Goal: Transaction & Acquisition: Download file/media

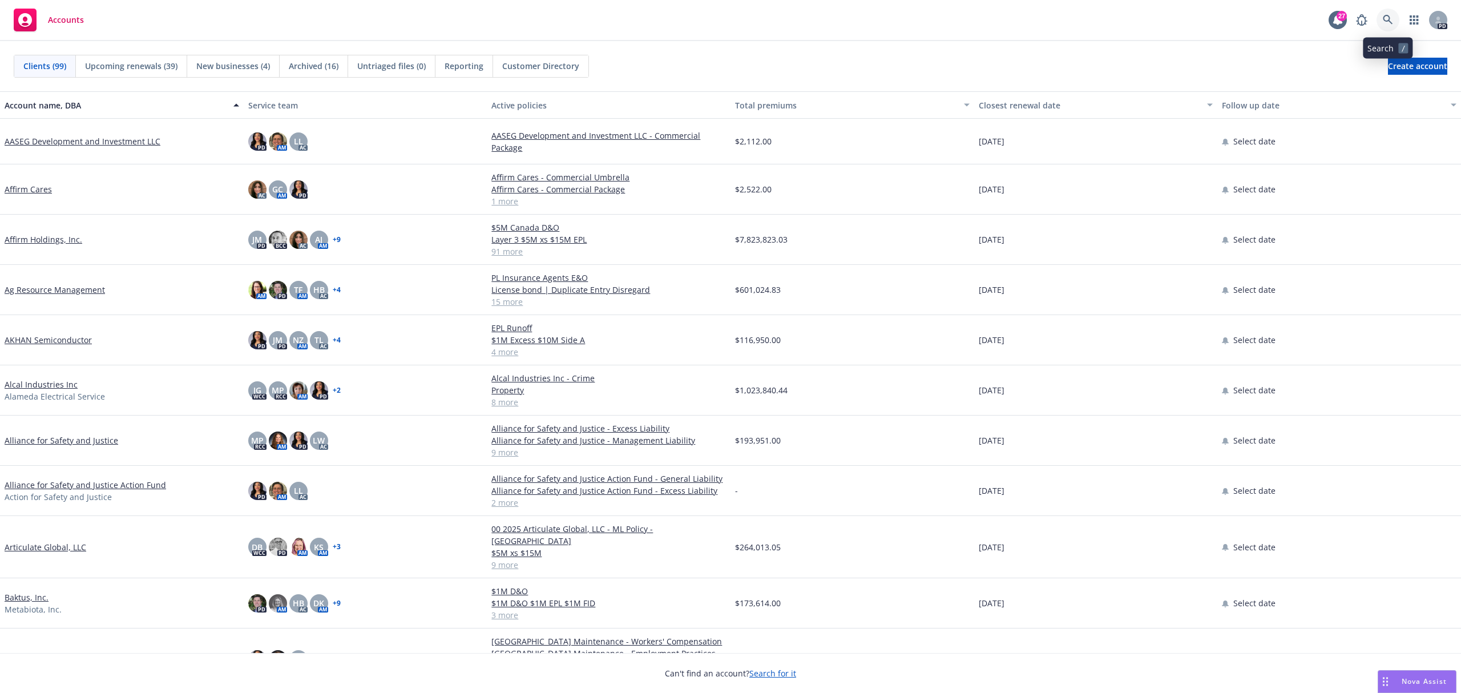
click at [1386, 17] on icon at bounding box center [1388, 20] width 10 height 10
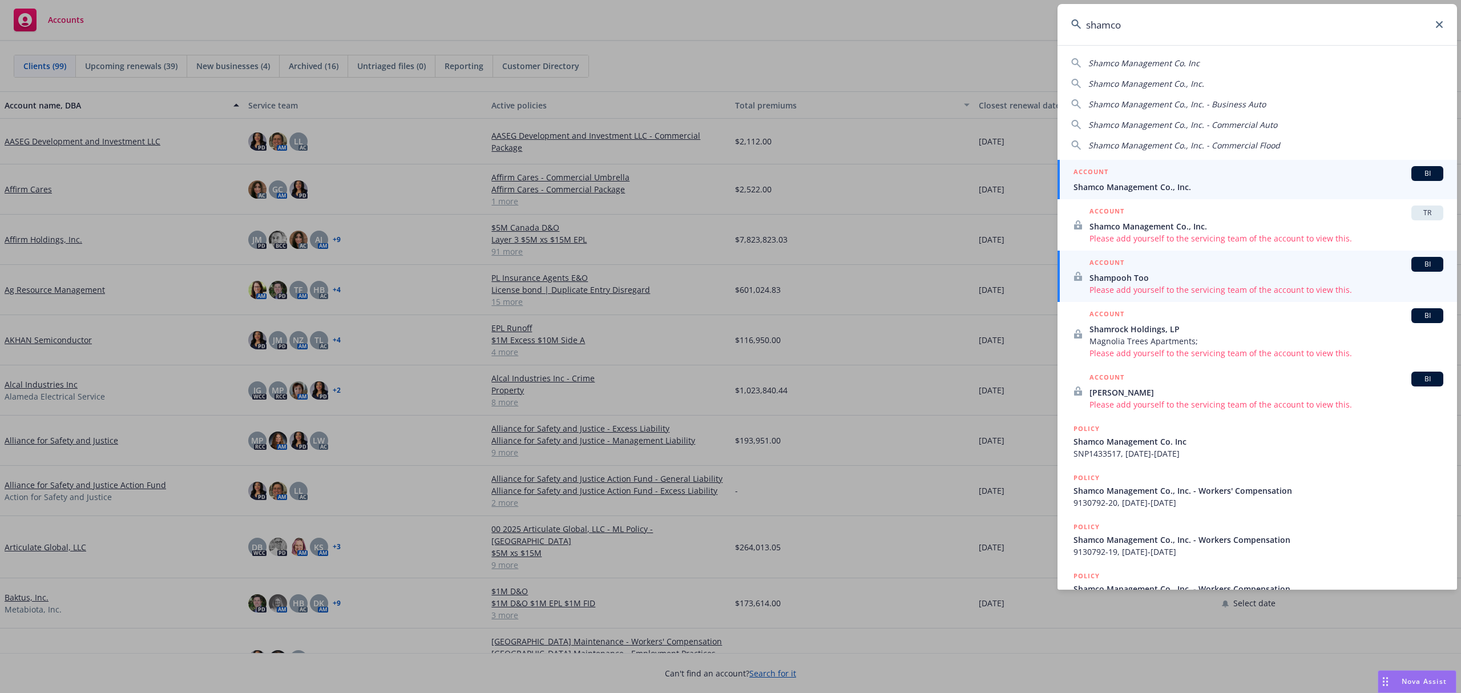
type input "shamco"
click at [1129, 167] on div "ACCOUNT BI" at bounding box center [1259, 173] width 370 height 15
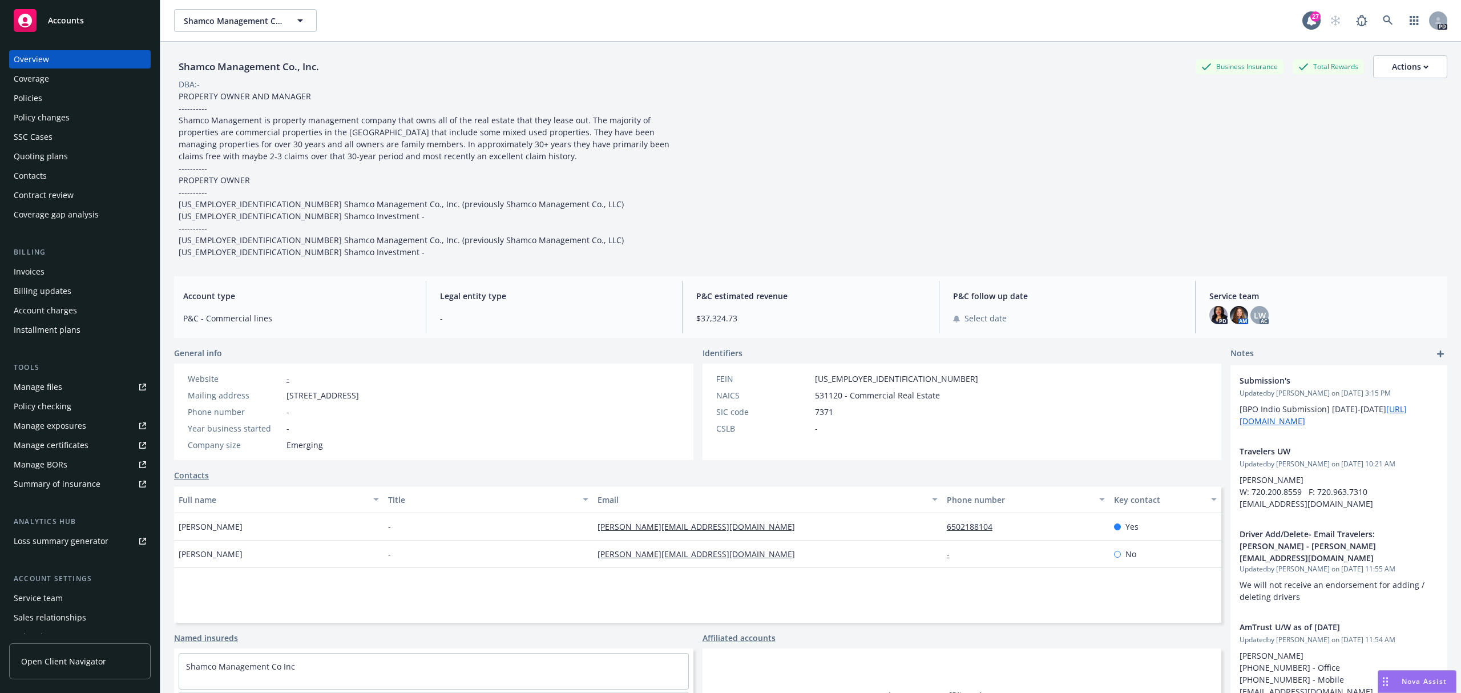
click at [49, 597] on div "Service team" at bounding box center [38, 598] width 49 height 18
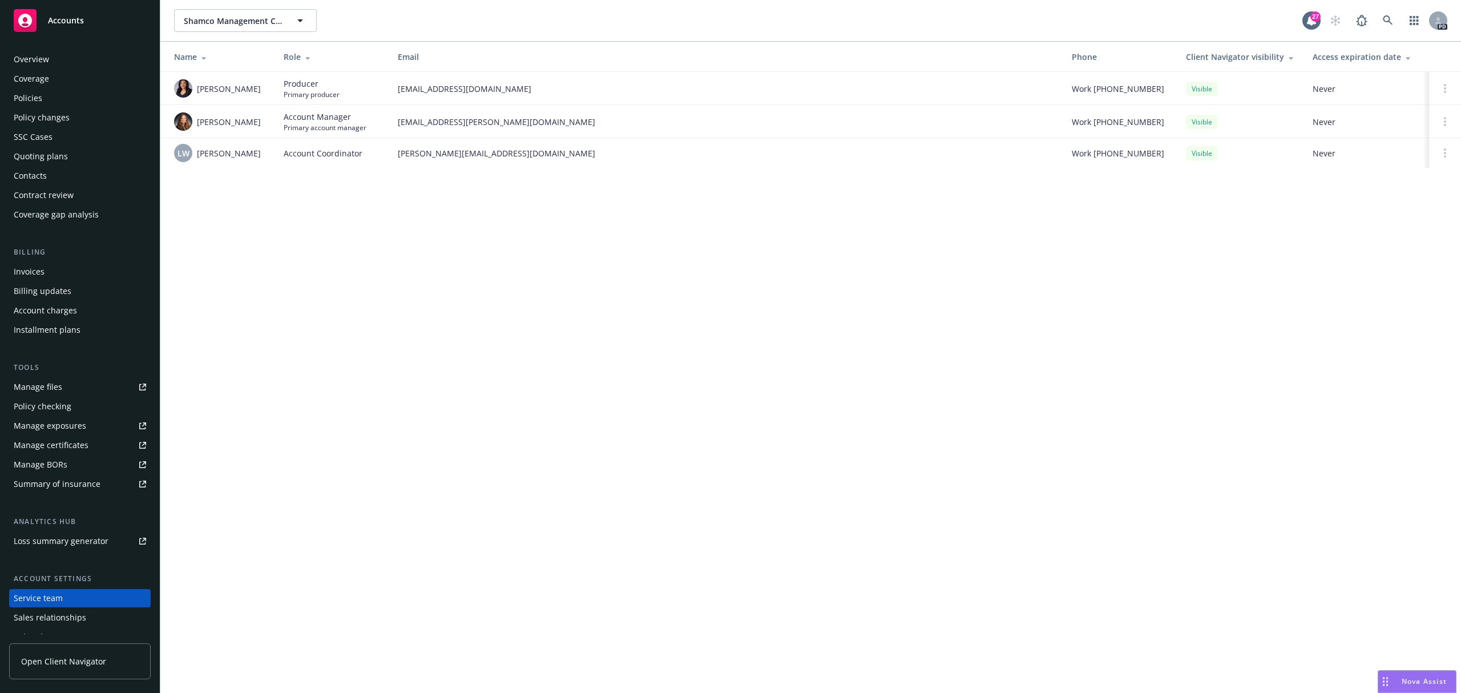
click at [42, 110] on div "Policy changes" at bounding box center [42, 117] width 56 height 18
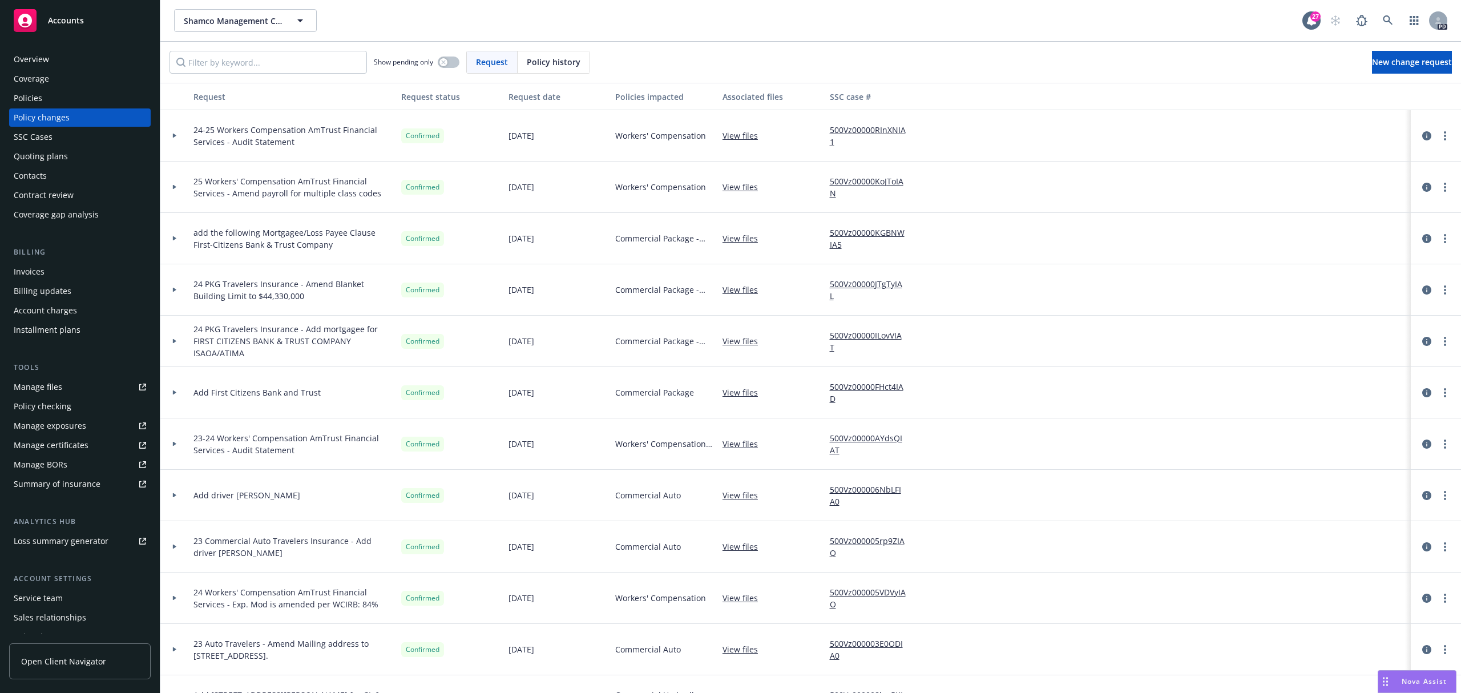
click at [33, 80] on div "Coverage" at bounding box center [31, 79] width 35 height 18
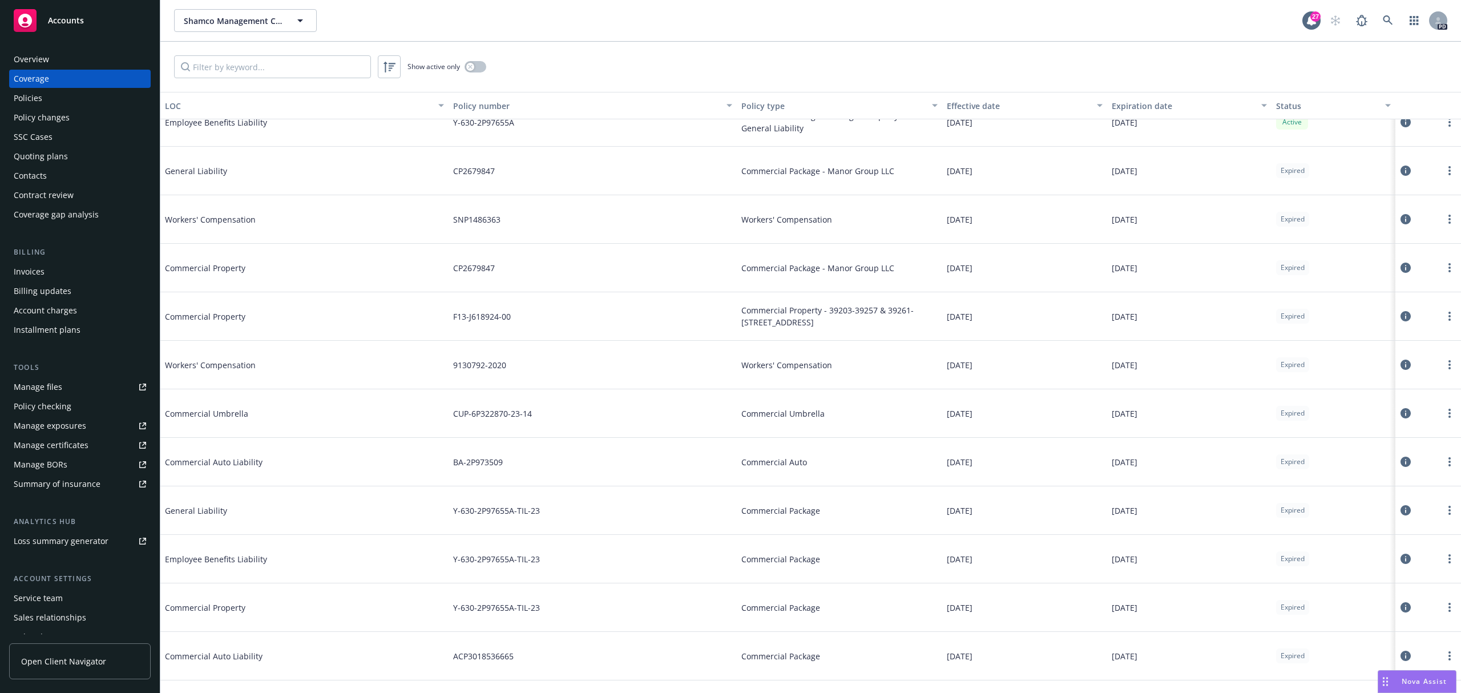
scroll to position [258, 0]
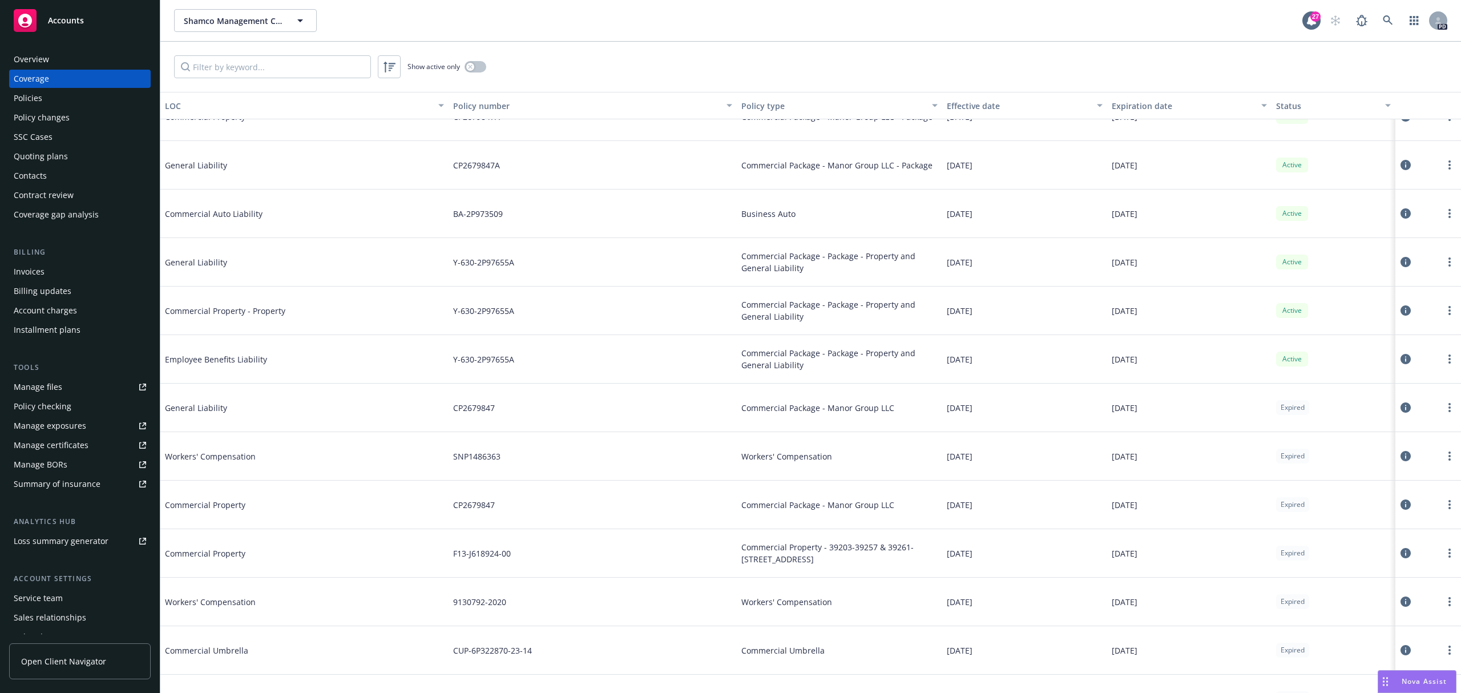
click at [42, 92] on div "Policies" at bounding box center [80, 98] width 132 height 18
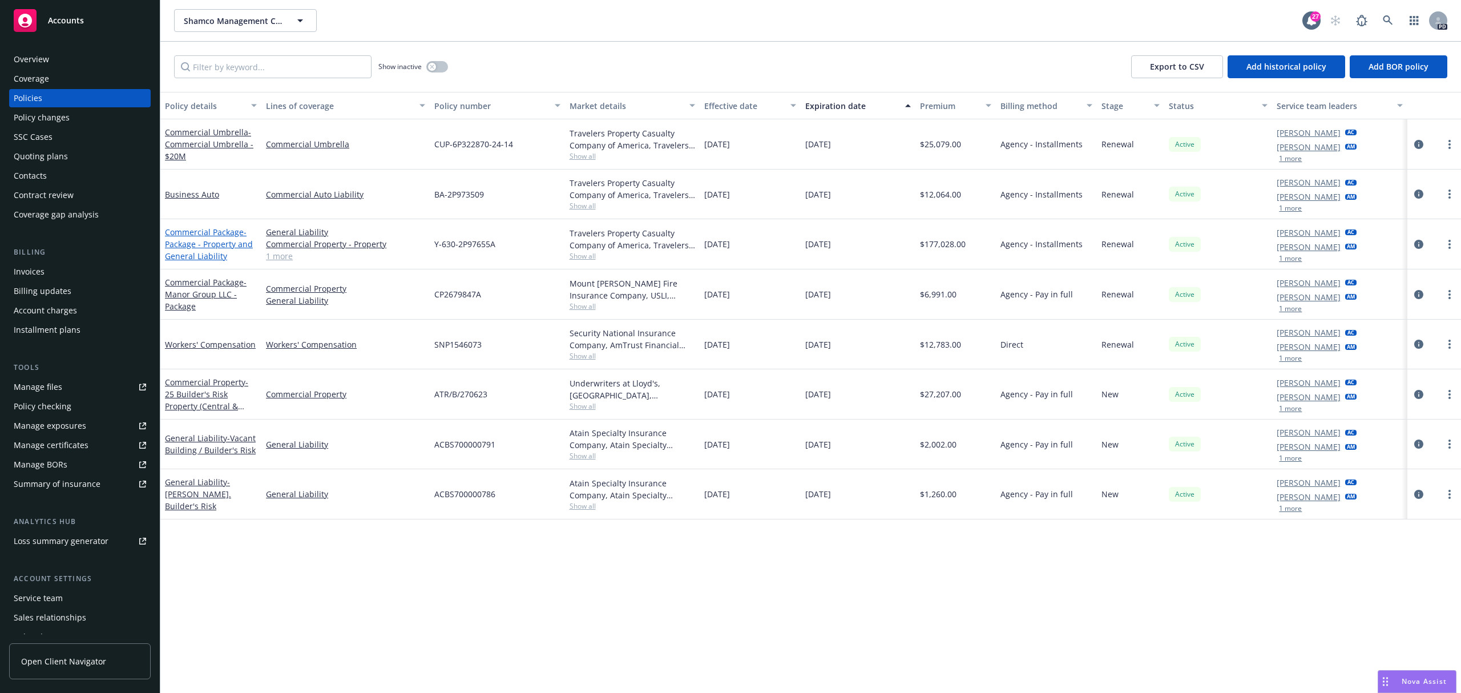
click at [216, 243] on span "- Package - Property and General Liability" at bounding box center [209, 244] width 88 height 35
click at [216, 243] on div "Shamco Management Co., Inc. Shamco Management Co., Inc. 27 PD Show inactive Exp…" at bounding box center [810, 346] width 1301 height 693
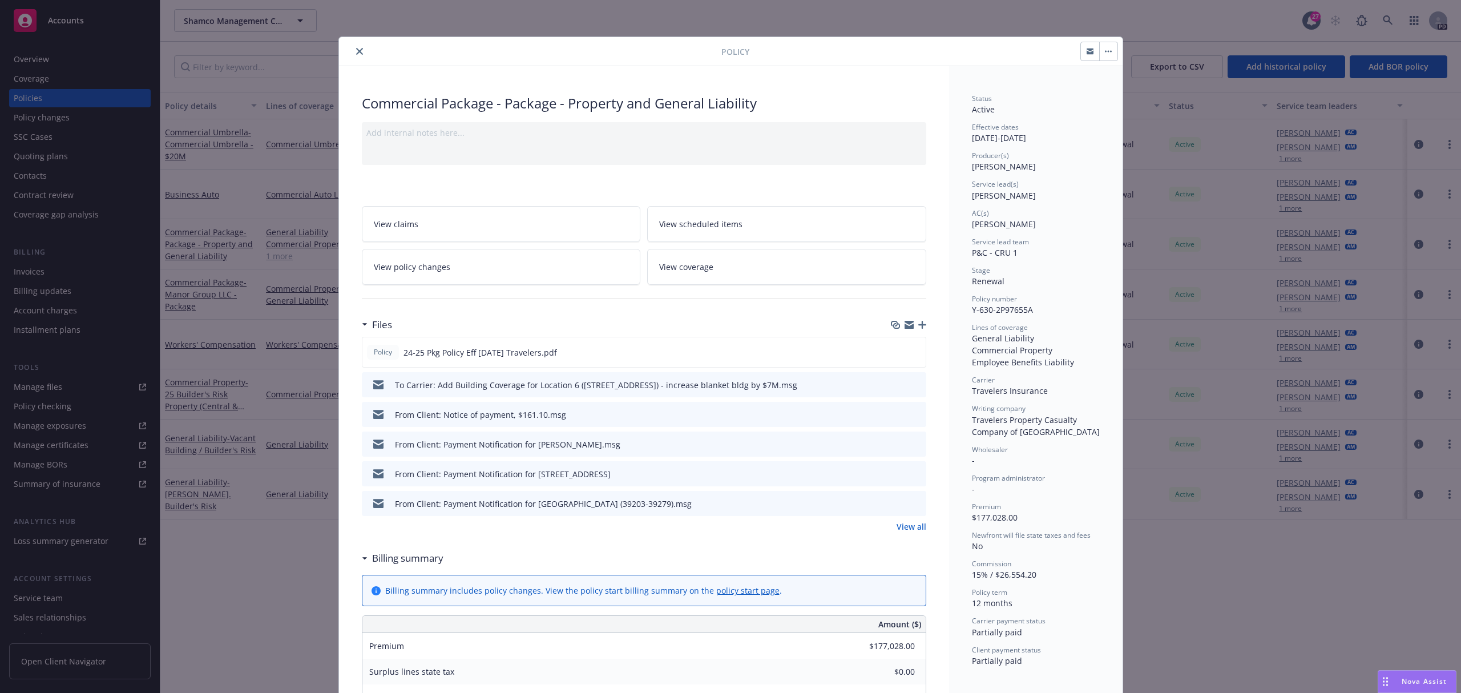
scroll to position [76, 0]
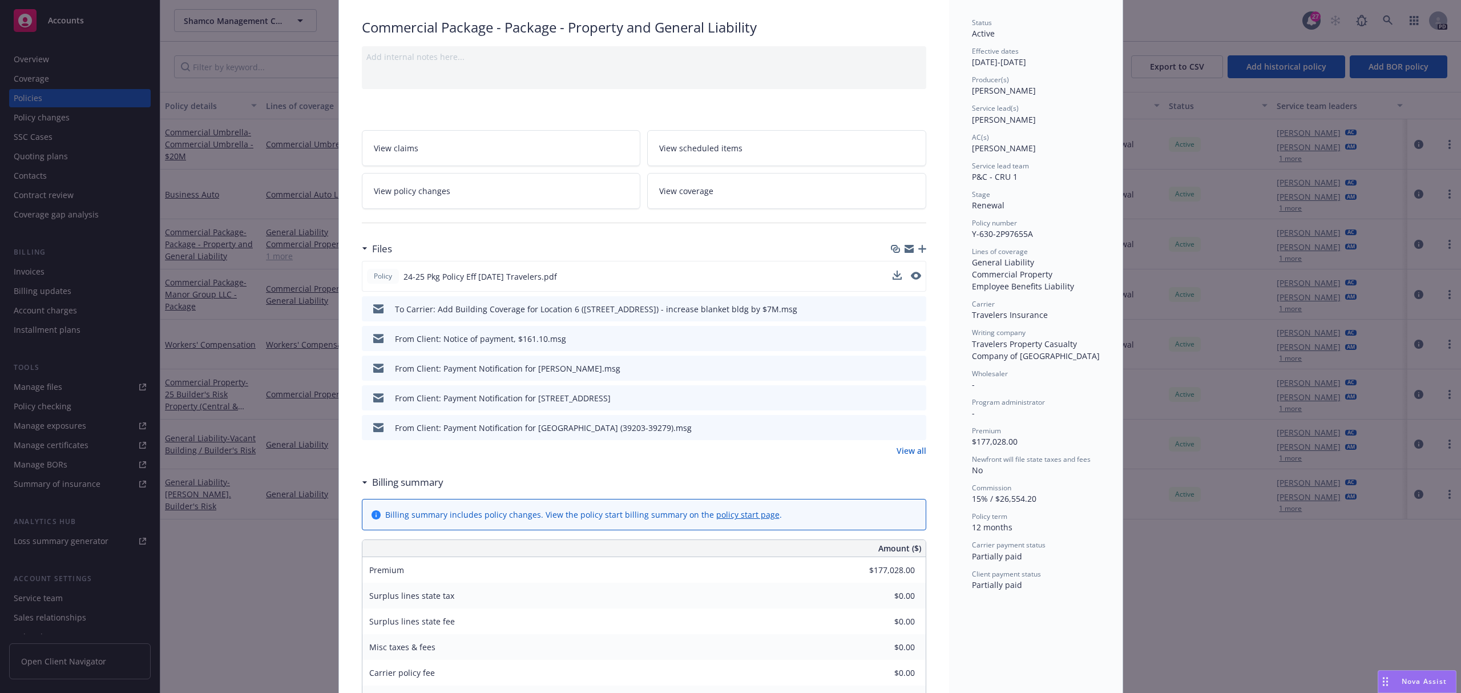
click at [893, 281] on button at bounding box center [897, 277] width 9 height 12
click at [893, 279] on button at bounding box center [897, 277] width 9 height 12
click at [892, 276] on icon "download file" at bounding box center [895, 274] width 7 height 7
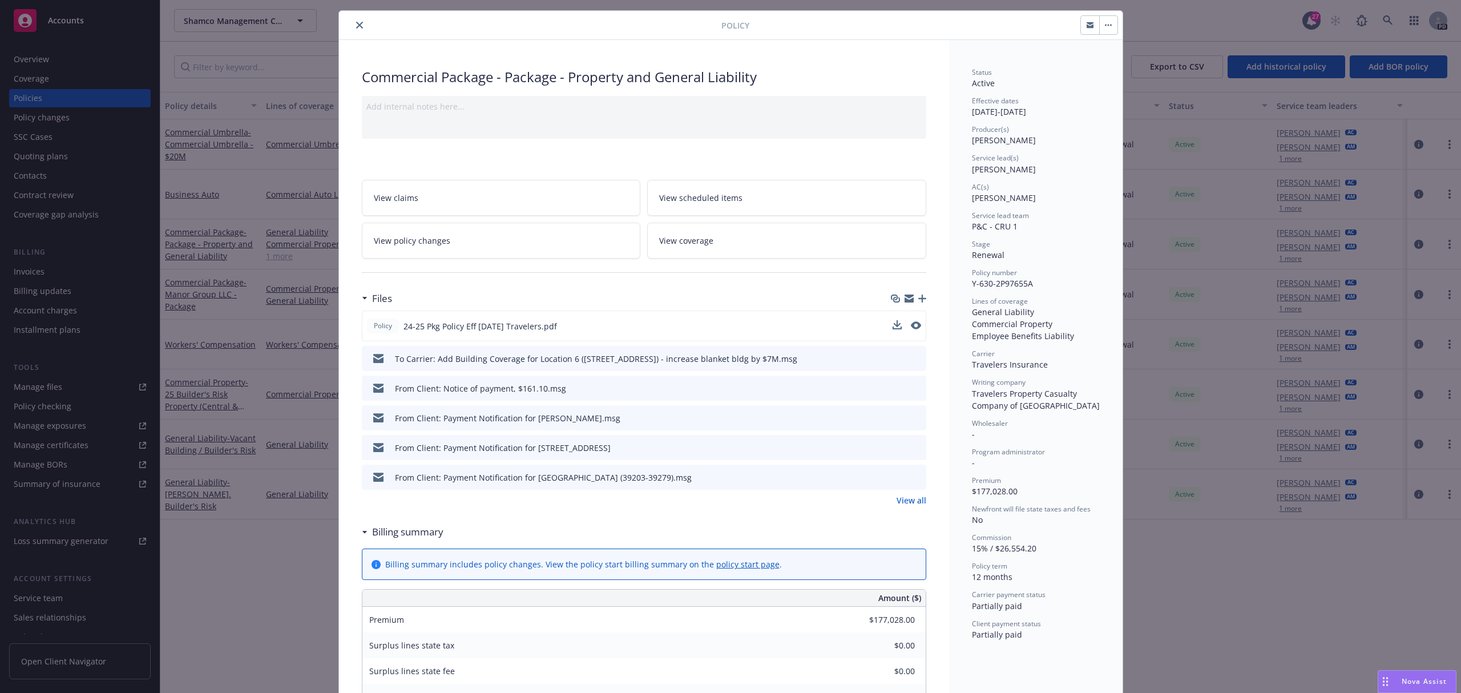
scroll to position [0, 0]
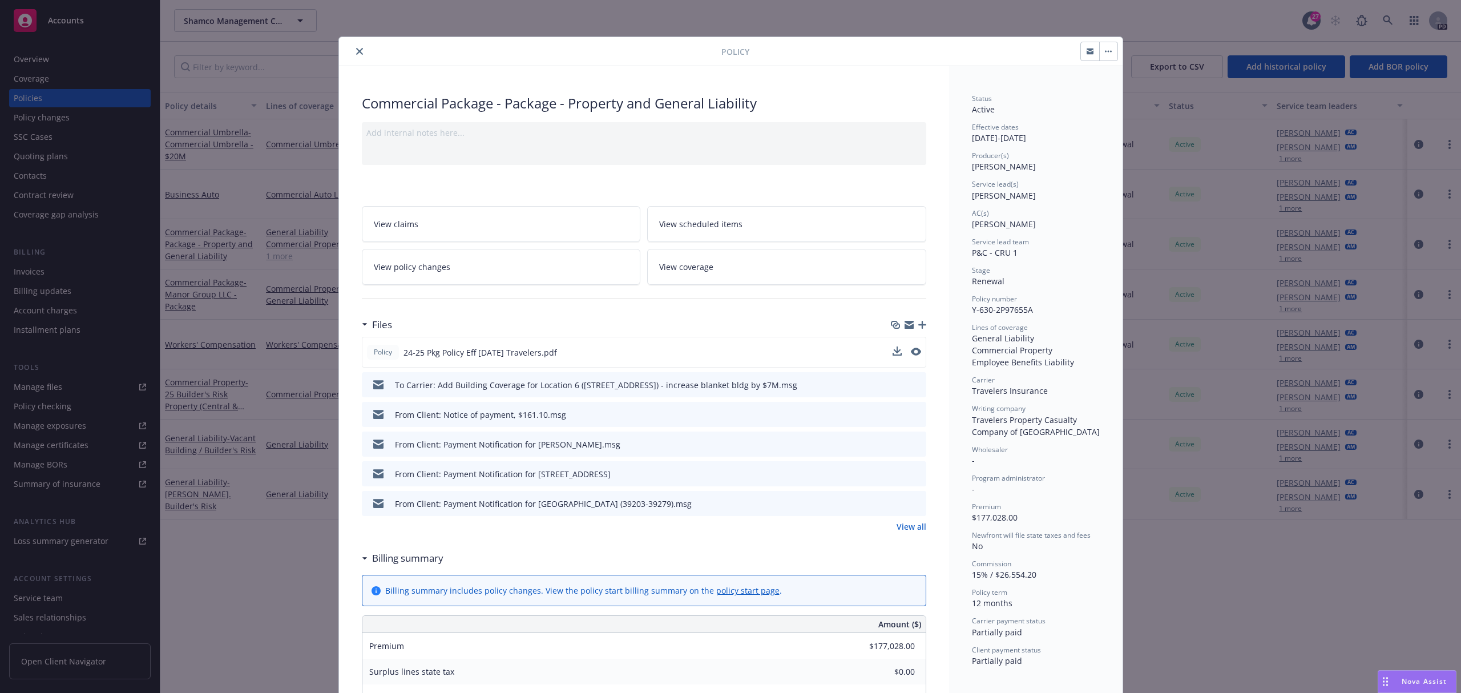
click at [896, 357] on div at bounding box center [907, 353] width 29 height 12
click at [892, 352] on icon "download file" at bounding box center [895, 350] width 7 height 7
click at [356, 51] on icon "close" at bounding box center [359, 51] width 7 height 7
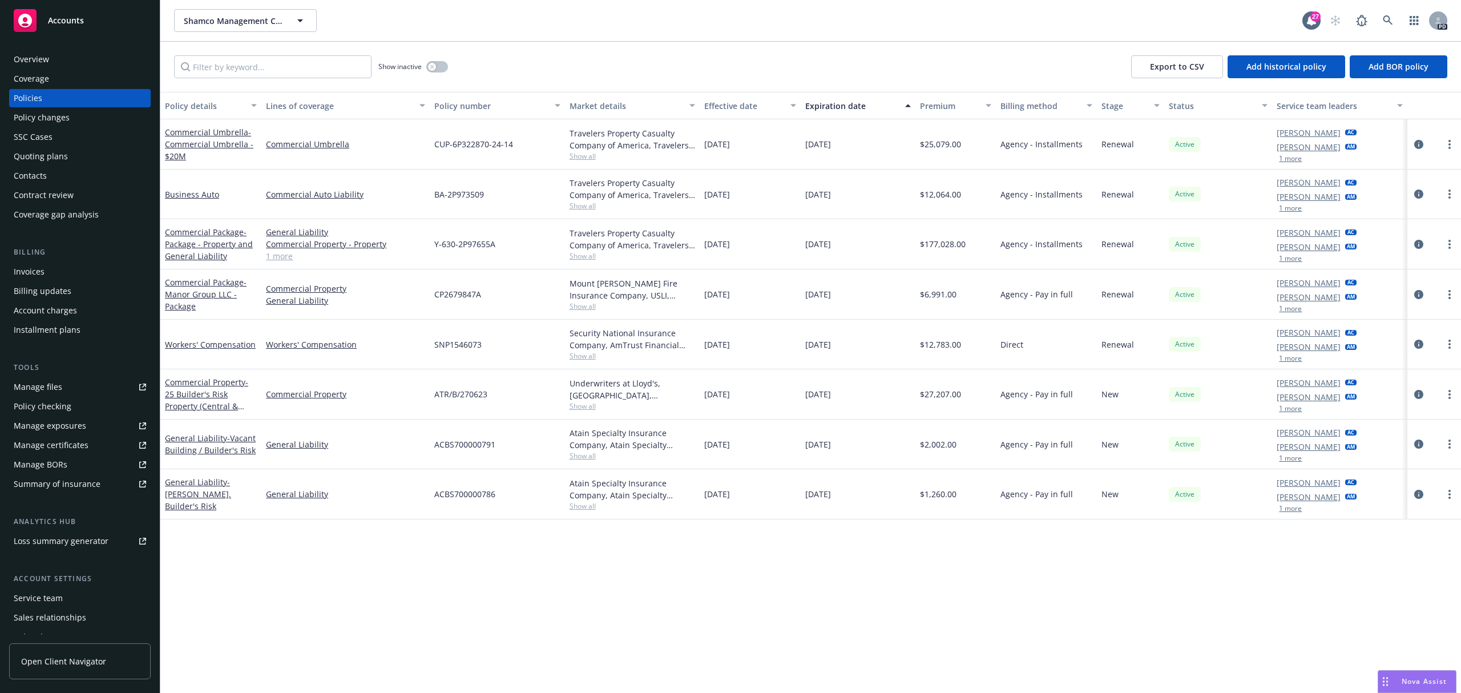
click at [49, 99] on div "Policies" at bounding box center [80, 98] width 132 height 18
click at [35, 89] on div "Policies" at bounding box center [28, 98] width 29 height 18
click at [32, 102] on div "Policies" at bounding box center [28, 98] width 29 height 18
click at [29, 98] on div "Policies" at bounding box center [28, 98] width 29 height 18
click at [39, 98] on div "Policies" at bounding box center [28, 98] width 29 height 18
